Goal: Task Accomplishment & Management: Manage account settings

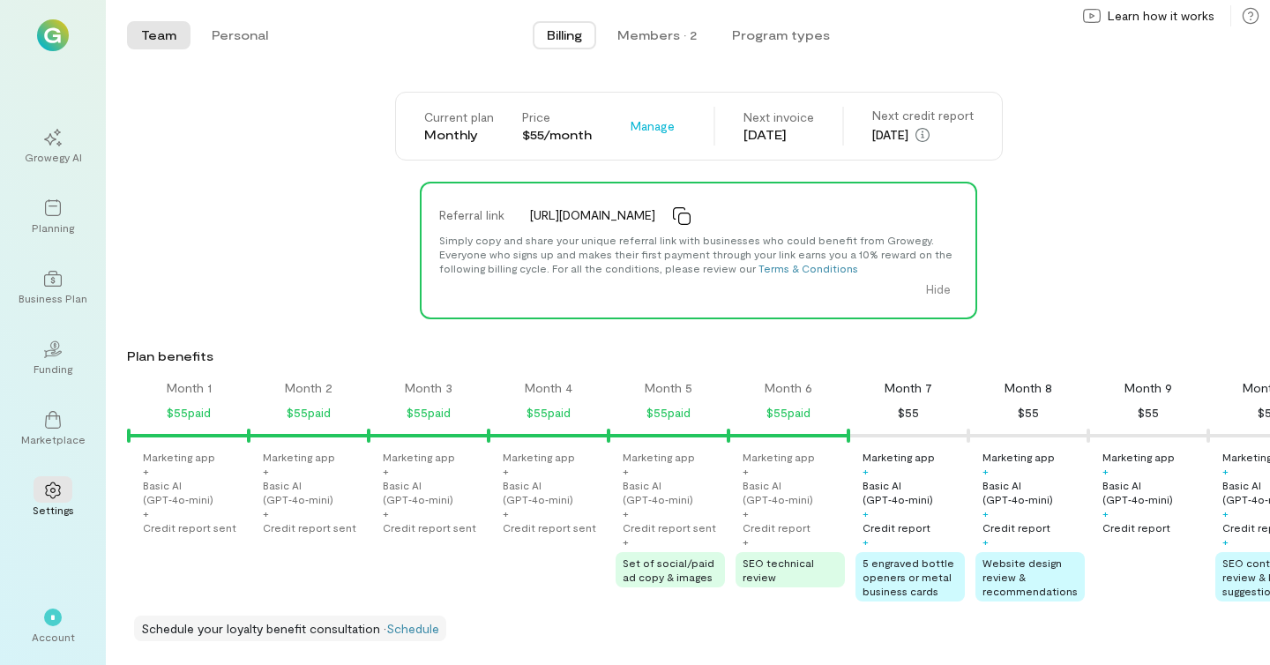
scroll to position [0, 409]
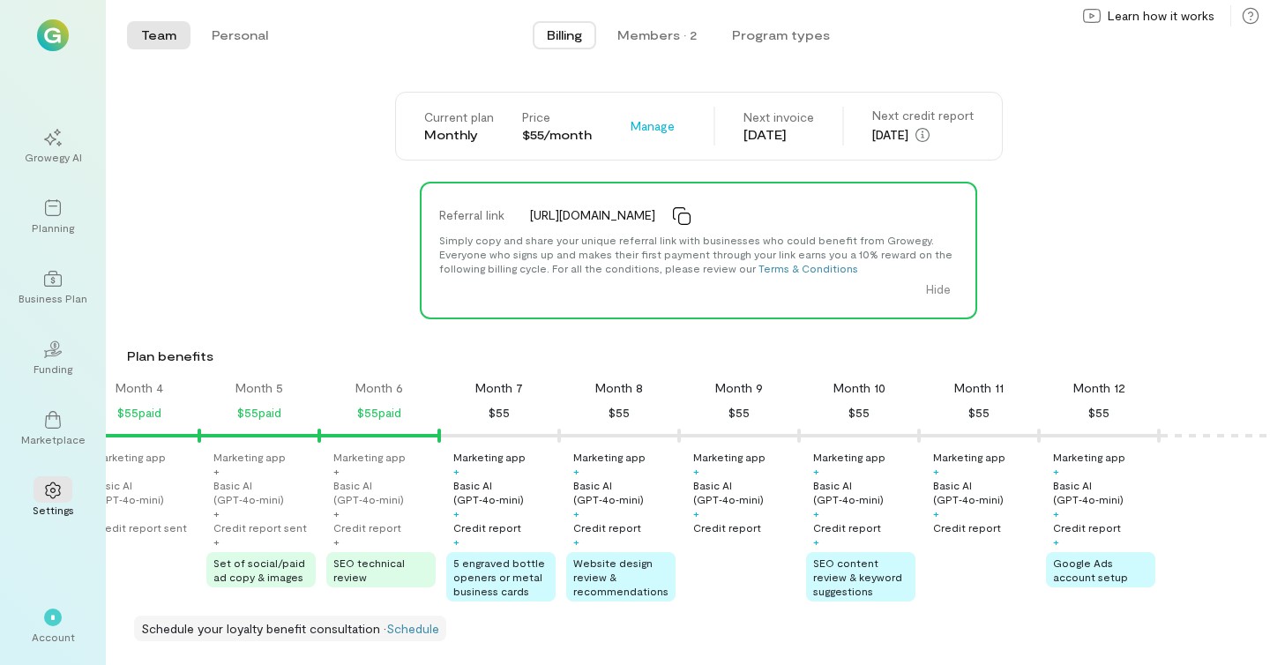
click at [577, 33] on span "Billing" at bounding box center [564, 35] width 35 height 18
click at [660, 35] on div "Members · 2" at bounding box center [656, 35] width 79 height 18
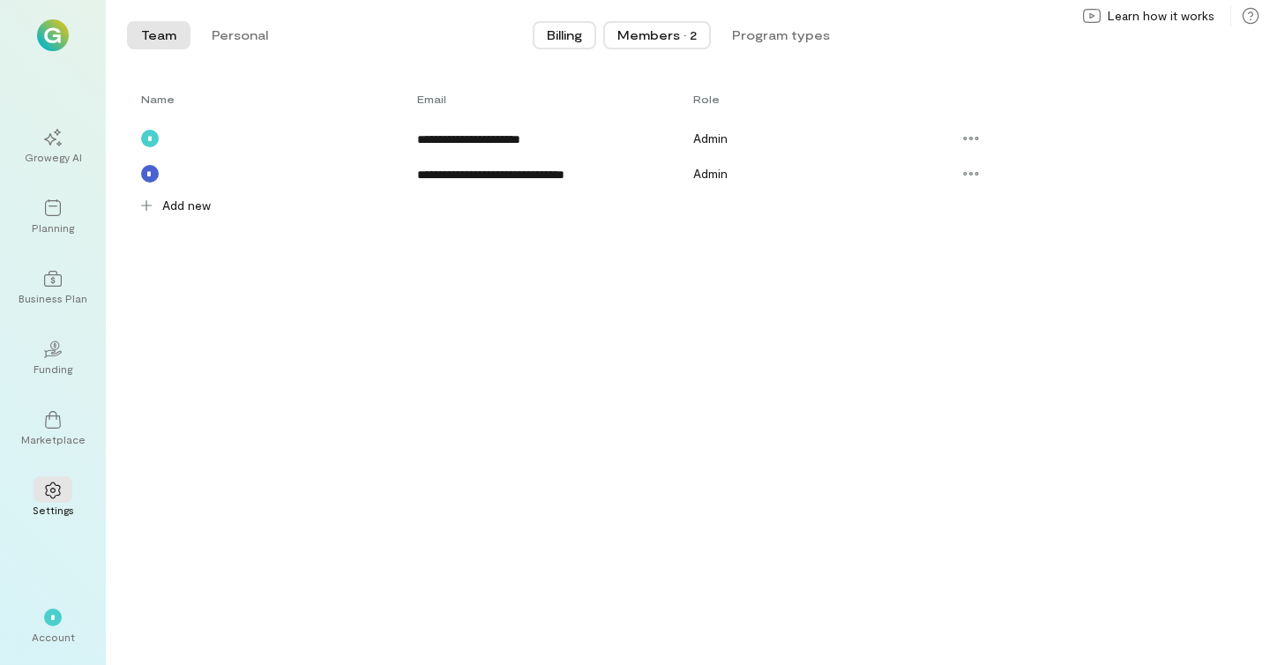
click at [568, 38] on span "Billing" at bounding box center [564, 35] width 35 height 18
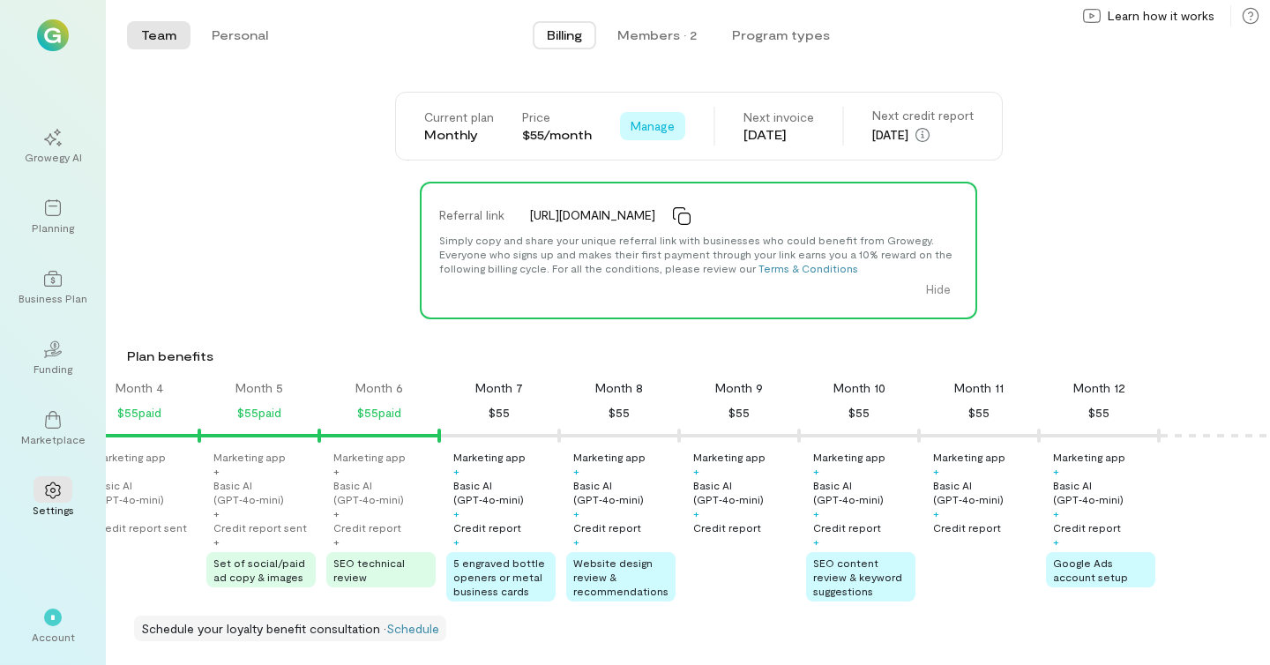
click at [654, 131] on span "Manage" at bounding box center [652, 126] width 44 height 18
click at [280, 145] on div "Current plan Monthly Price $55/month Manage See Annual Plan Cancel plan Next in…" at bounding box center [698, 126] width 1143 height 69
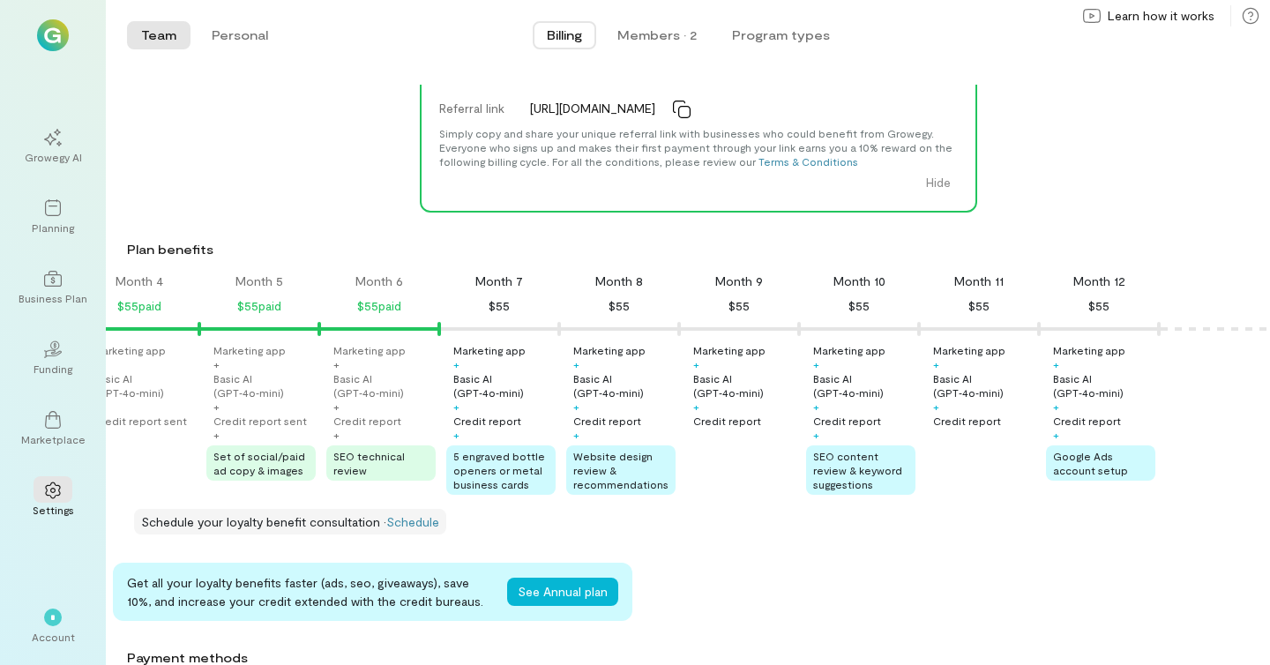
scroll to position [0, 0]
